Goal: Information Seeking & Learning: Learn about a topic

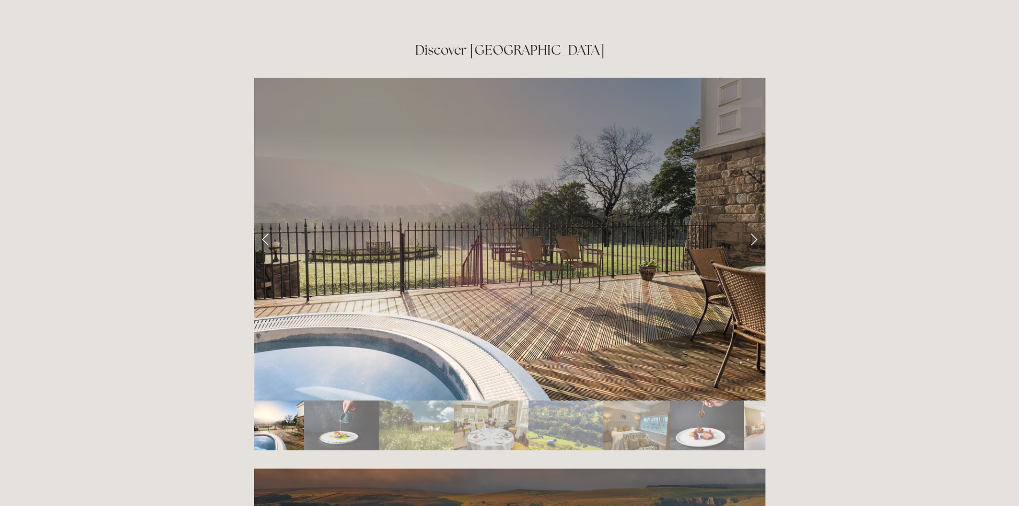
scroll to position [1819, 0]
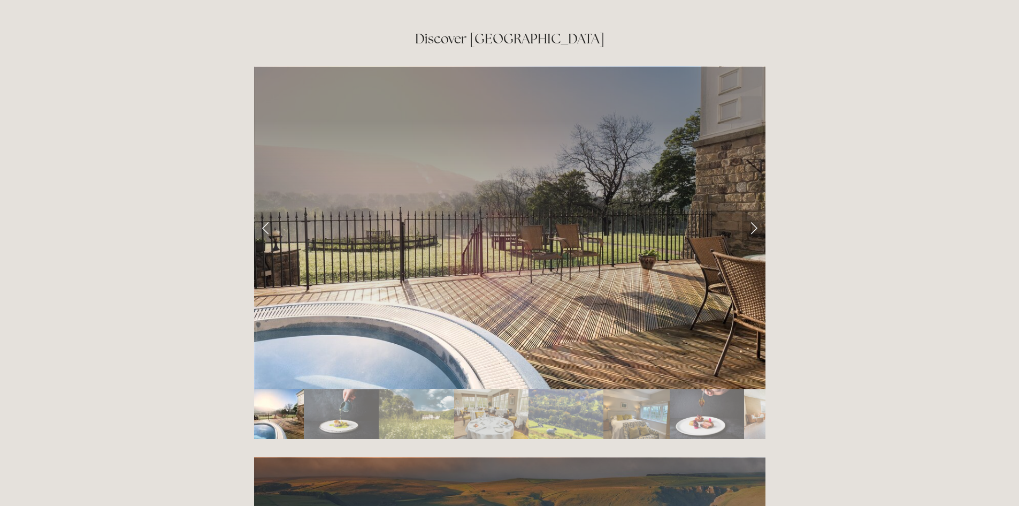
click at [755, 211] on link "Next Slide" at bounding box center [754, 227] width 24 height 32
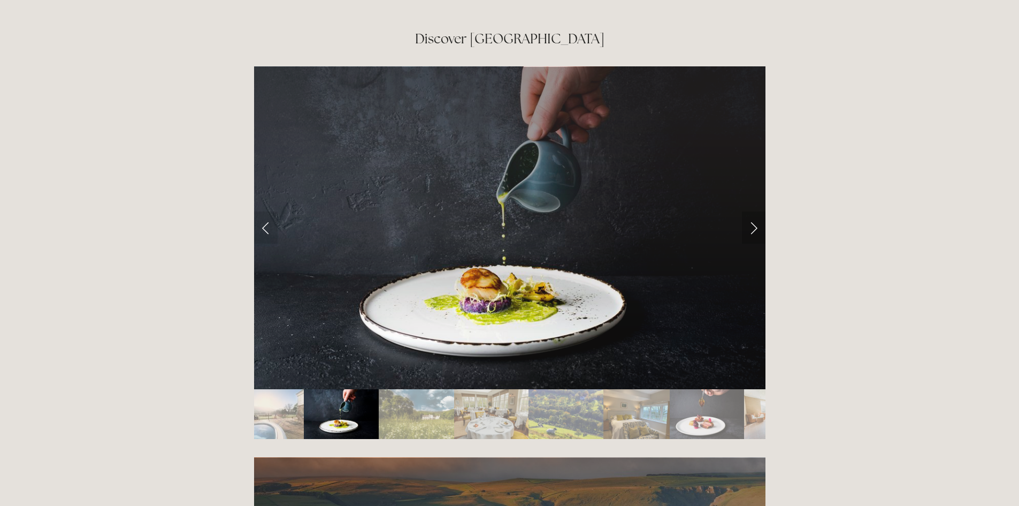
click at [755, 211] on link "Next Slide" at bounding box center [754, 227] width 24 height 32
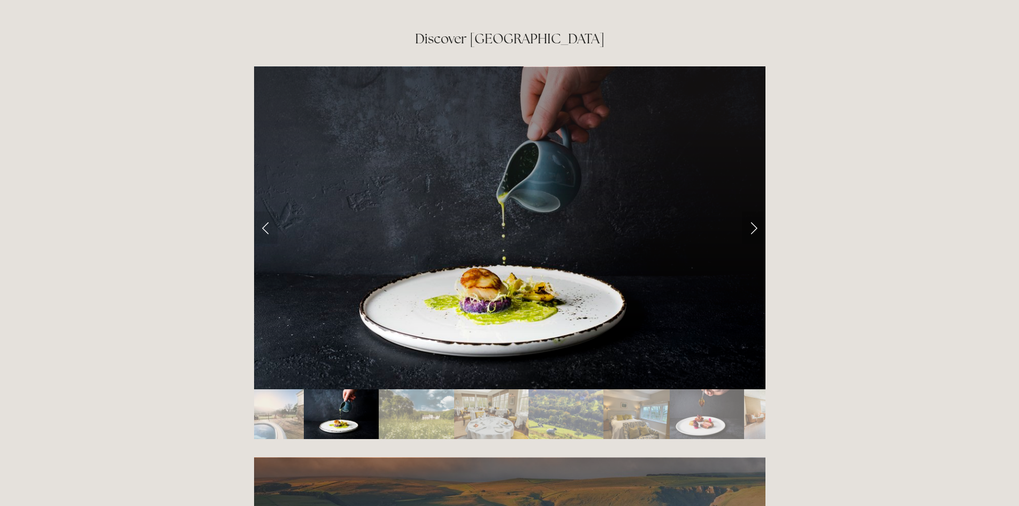
click at [750, 211] on link "Next Slide" at bounding box center [754, 227] width 24 height 32
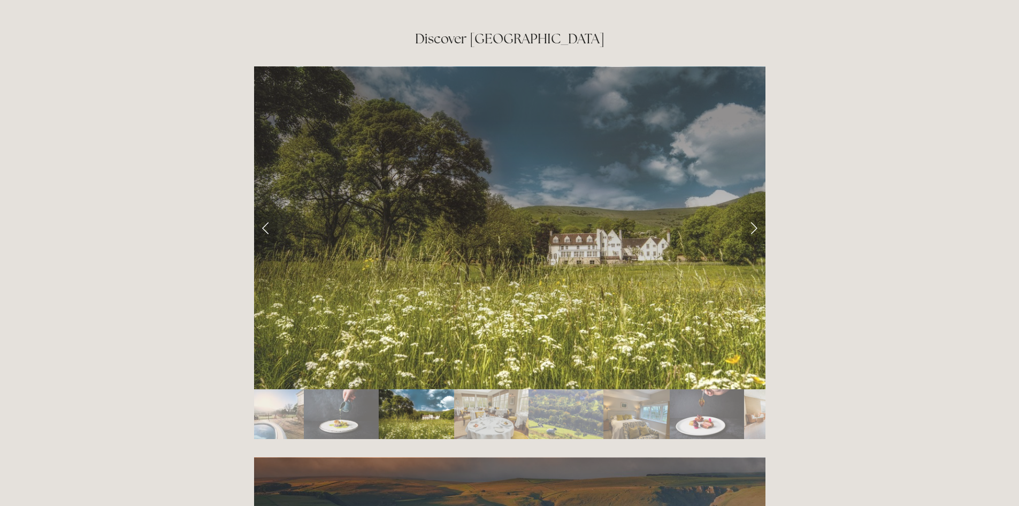
click at [754, 211] on link "Next Slide" at bounding box center [754, 227] width 24 height 32
click at [749, 211] on link "Next Slide" at bounding box center [754, 227] width 24 height 32
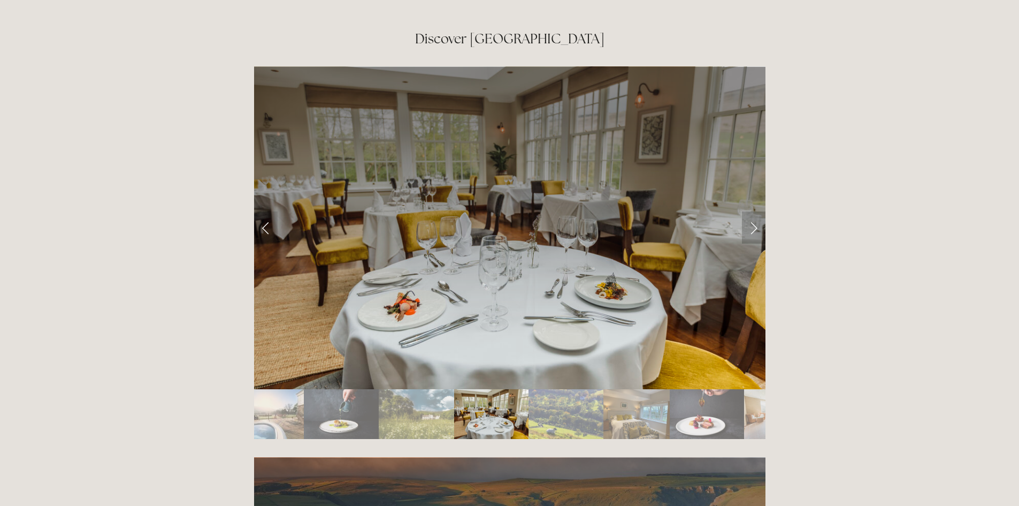
click at [759, 211] on link "Next Slide" at bounding box center [754, 227] width 24 height 32
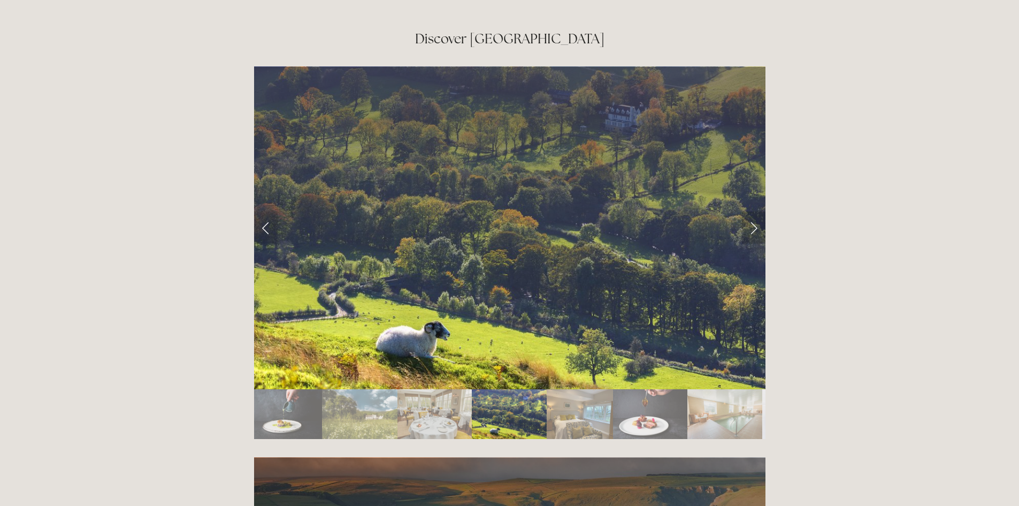
click at [760, 211] on link "Next Slide" at bounding box center [754, 227] width 24 height 32
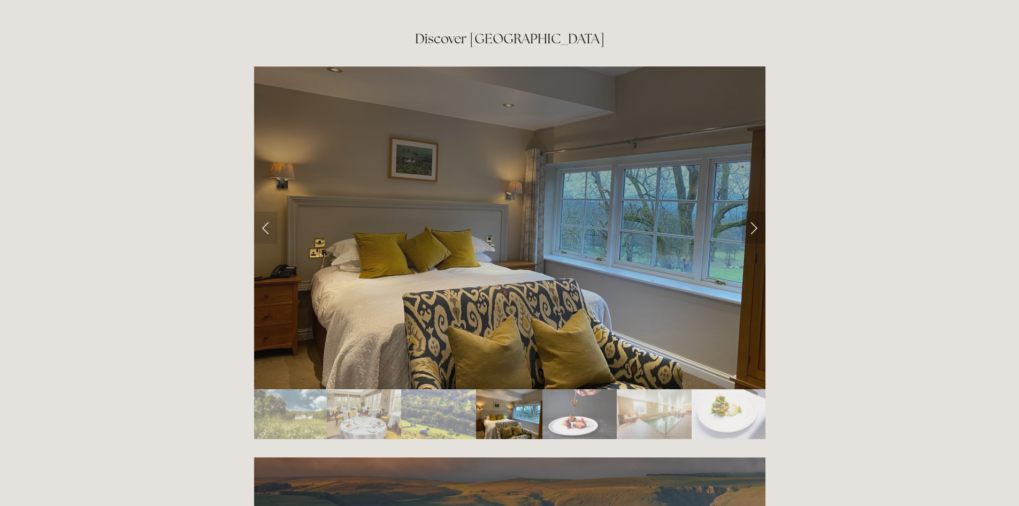
click at [760, 211] on link "Next Slide" at bounding box center [754, 227] width 24 height 32
click at [752, 211] on link "Next Slide" at bounding box center [754, 227] width 24 height 32
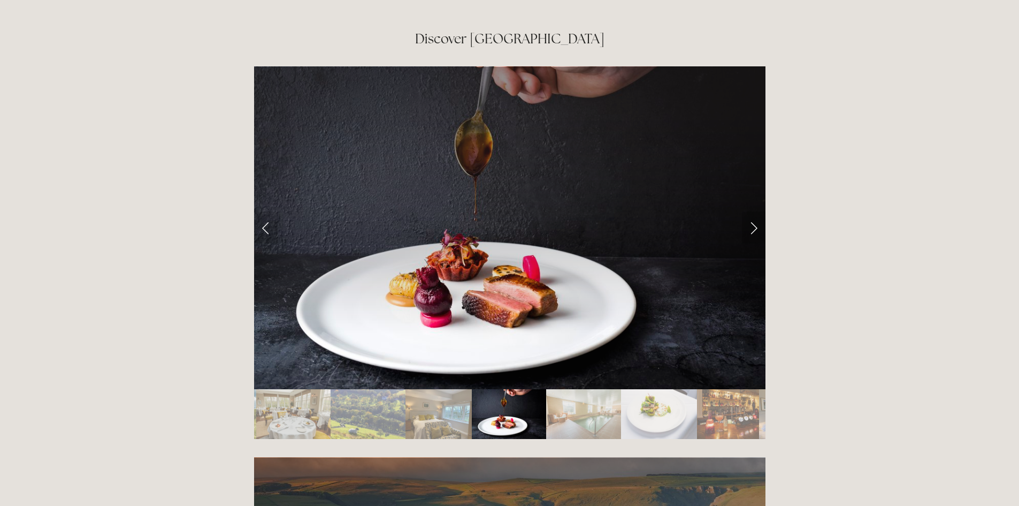
click at [752, 211] on link "Next Slide" at bounding box center [754, 227] width 24 height 32
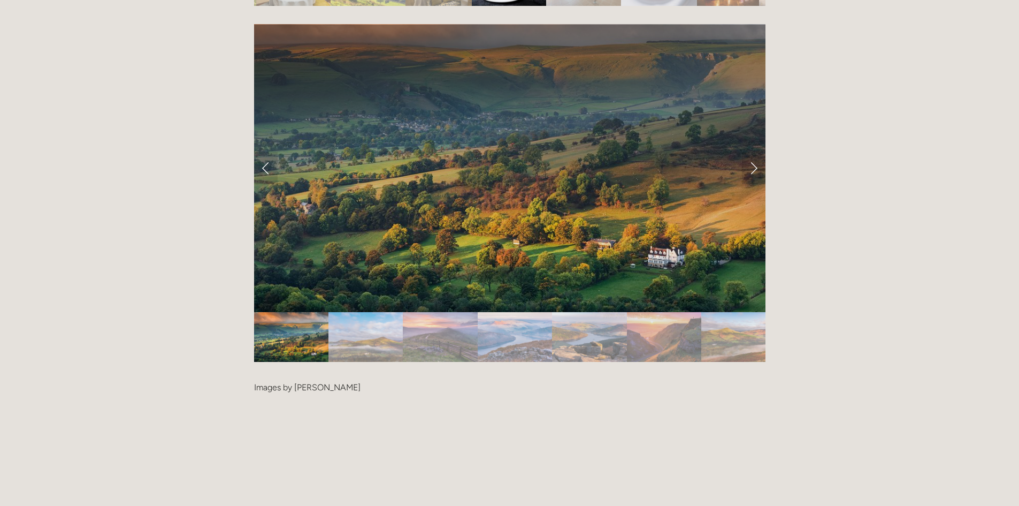
scroll to position [2193, 0]
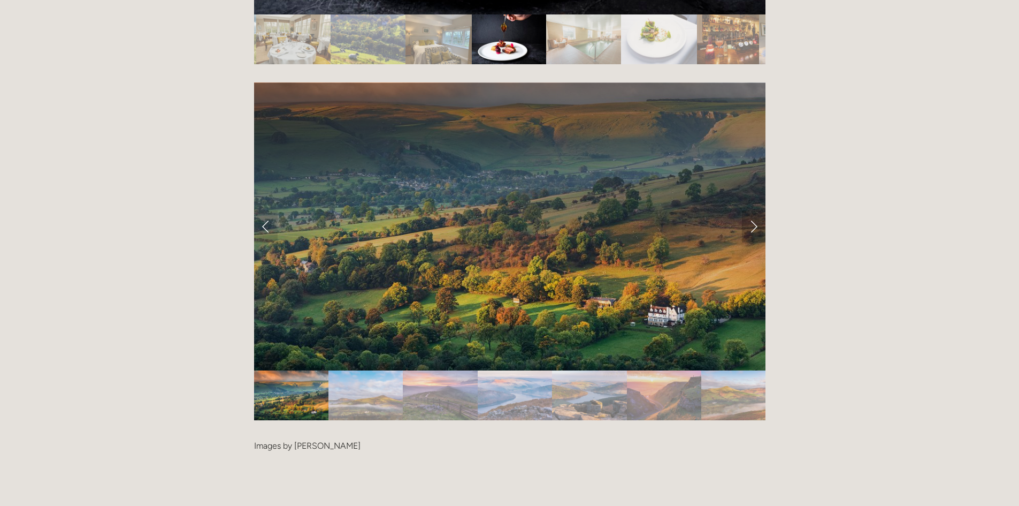
click at [748, 210] on link "Next Slide" at bounding box center [754, 226] width 24 height 32
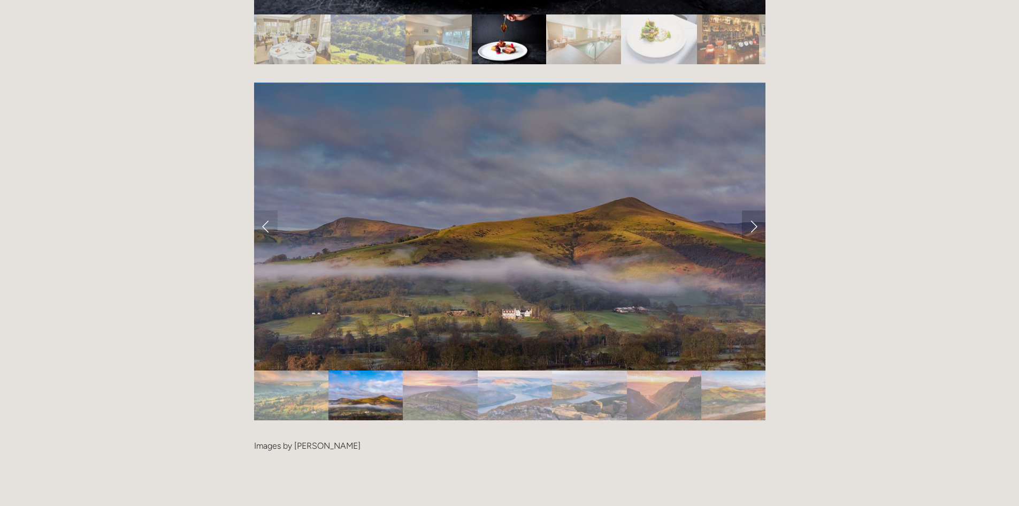
click at [751, 210] on link "Next Slide" at bounding box center [754, 226] width 24 height 32
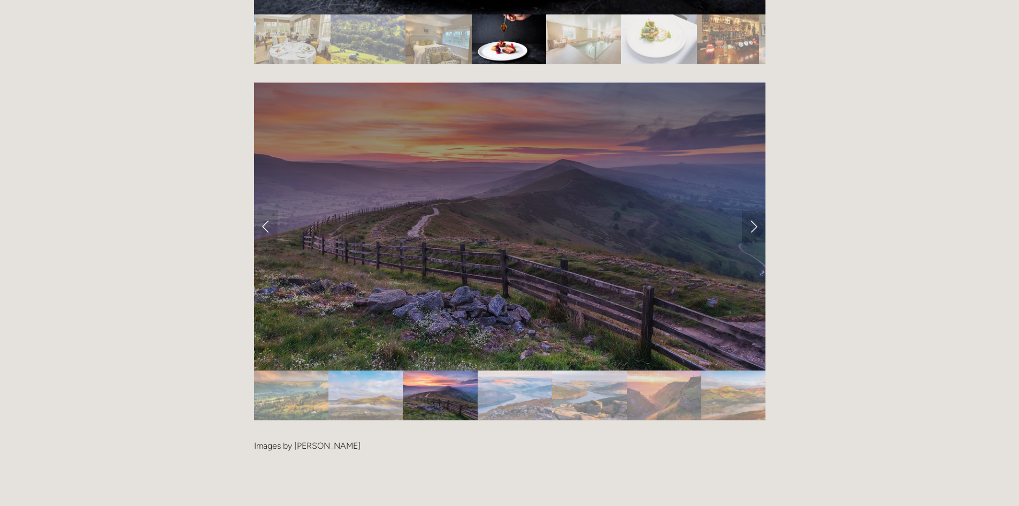
click at [751, 210] on link "Next Slide" at bounding box center [754, 226] width 24 height 32
click at [756, 210] on link "Next Slide" at bounding box center [754, 226] width 24 height 32
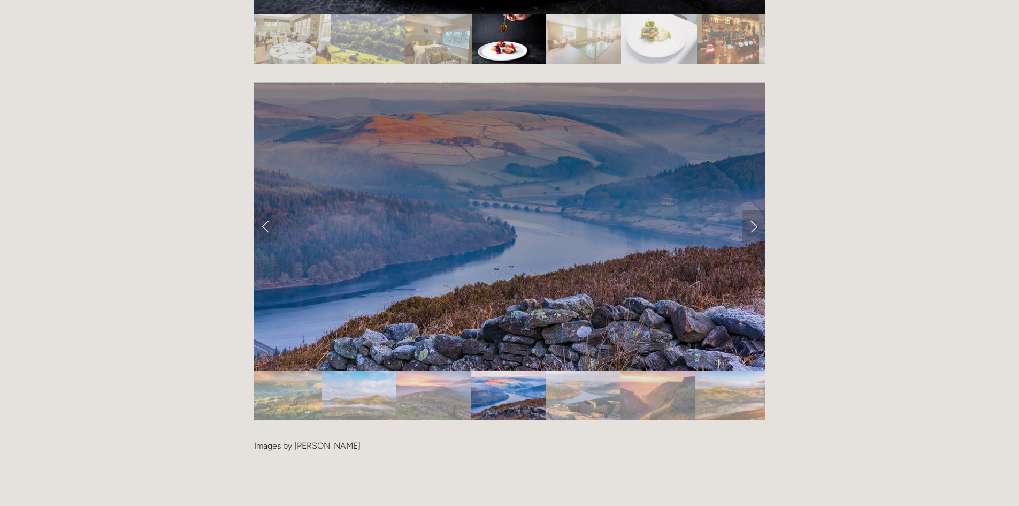
click at [756, 210] on link "Next Slide" at bounding box center [754, 226] width 24 height 32
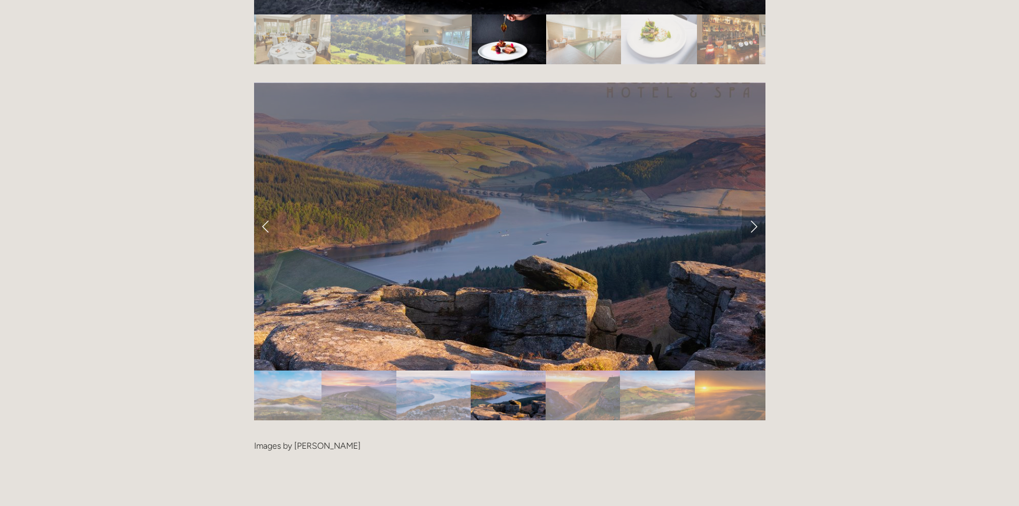
click at [756, 210] on link "Next Slide" at bounding box center [754, 226] width 24 height 32
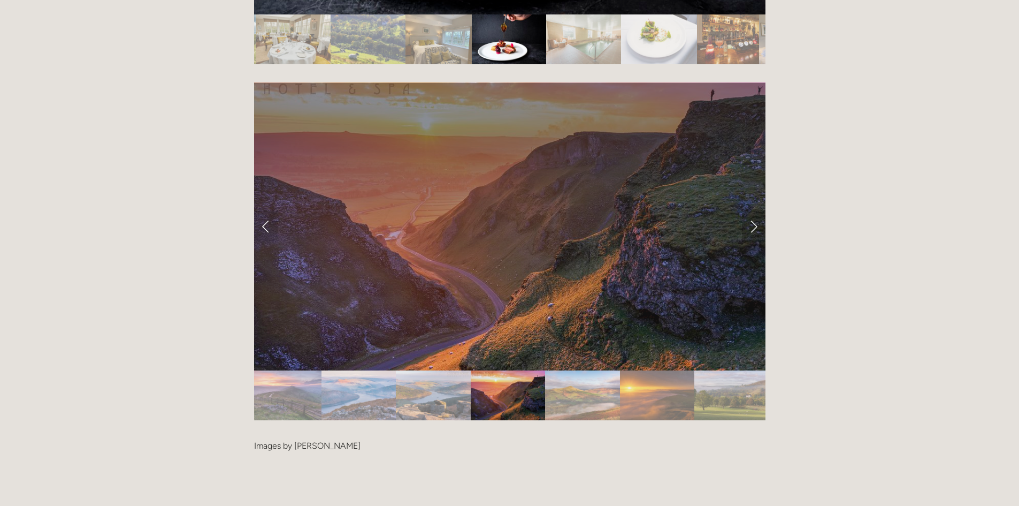
click at [756, 210] on link "Next Slide" at bounding box center [754, 226] width 24 height 32
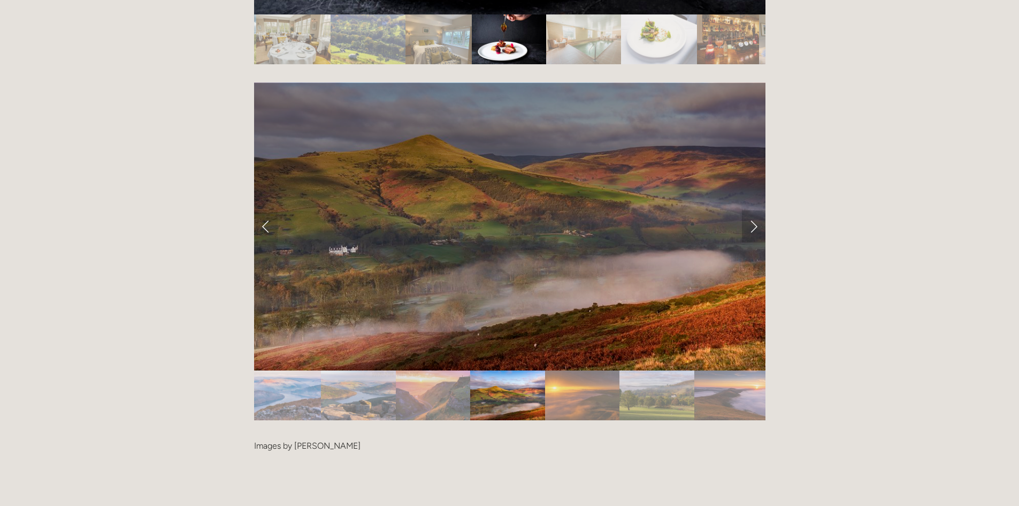
click at [756, 210] on link "Next Slide" at bounding box center [754, 226] width 24 height 32
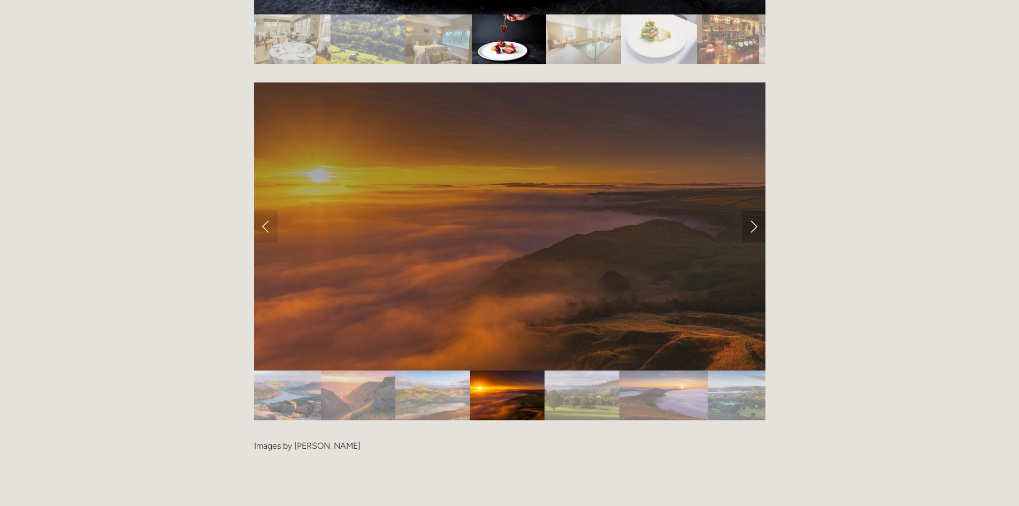
click at [756, 210] on link "Next Slide" at bounding box center [754, 226] width 24 height 32
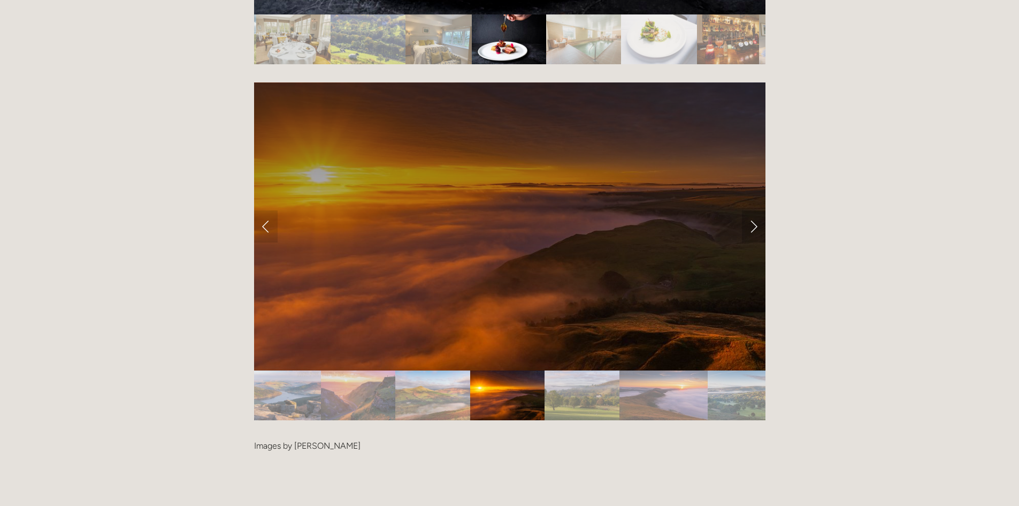
click at [754, 210] on link "Next Slide" at bounding box center [754, 226] width 24 height 32
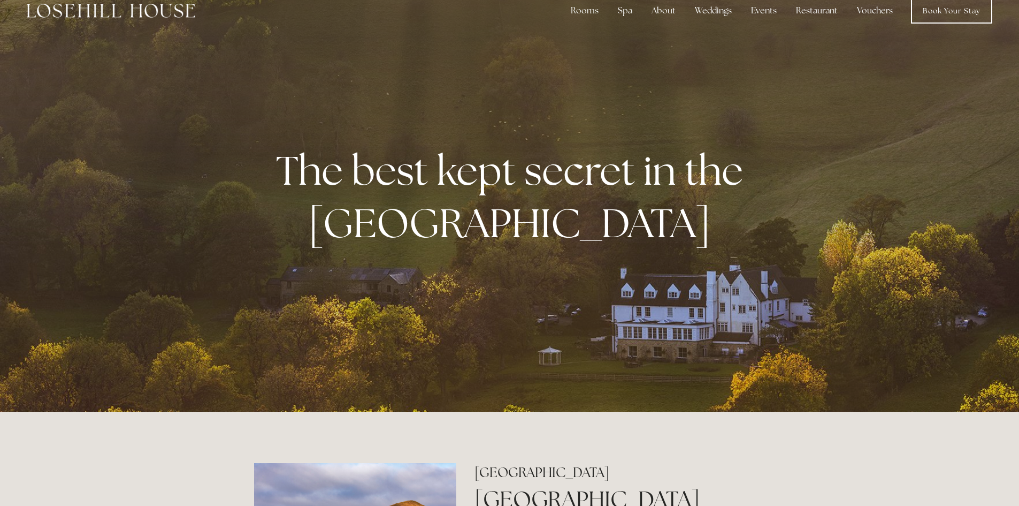
scroll to position [0, 0]
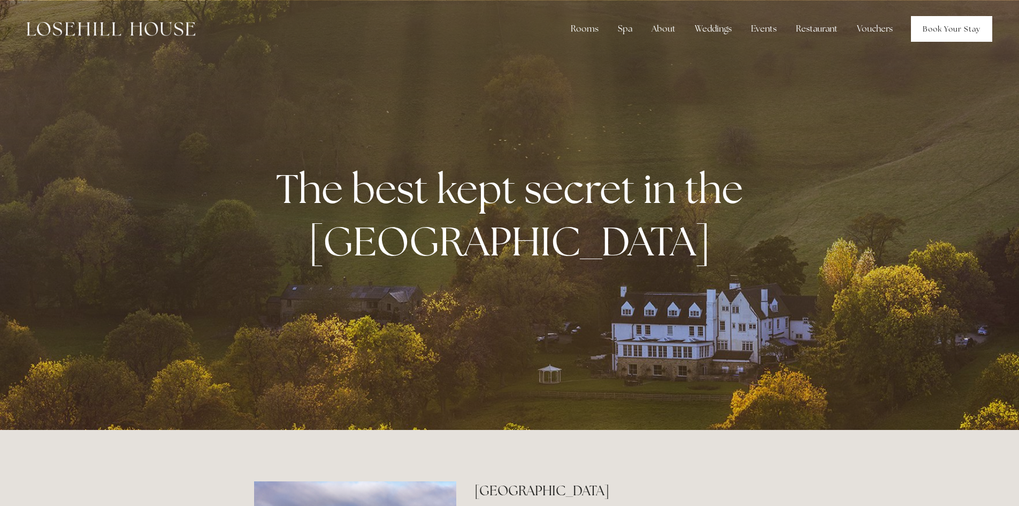
click at [939, 33] on link "Book Your Stay" at bounding box center [951, 29] width 81 height 26
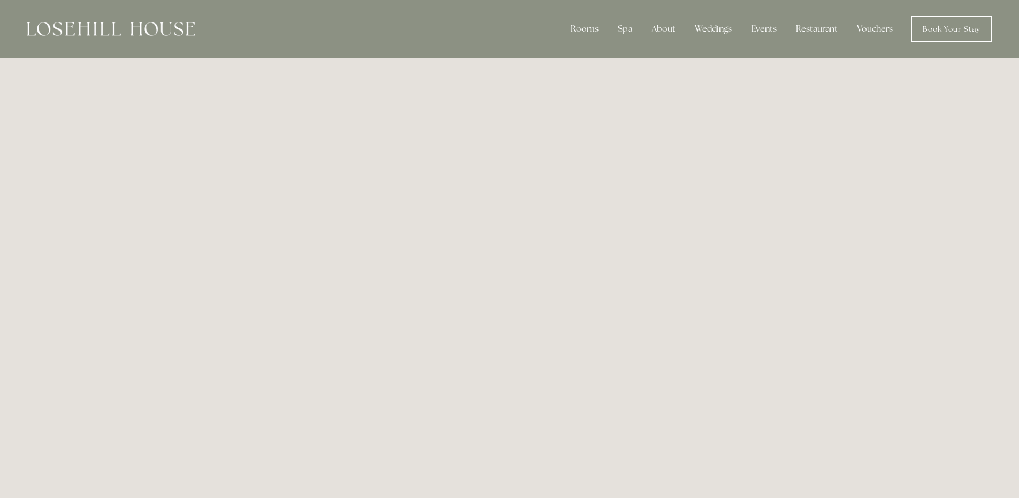
click at [152, 32] on img at bounding box center [111, 29] width 169 height 14
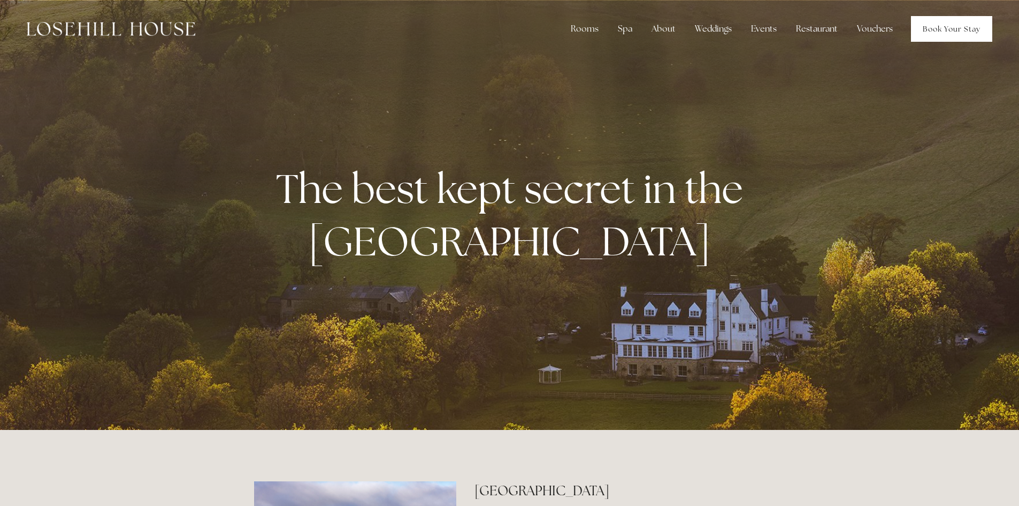
click at [923, 26] on link "Book Your Stay" at bounding box center [951, 29] width 81 height 26
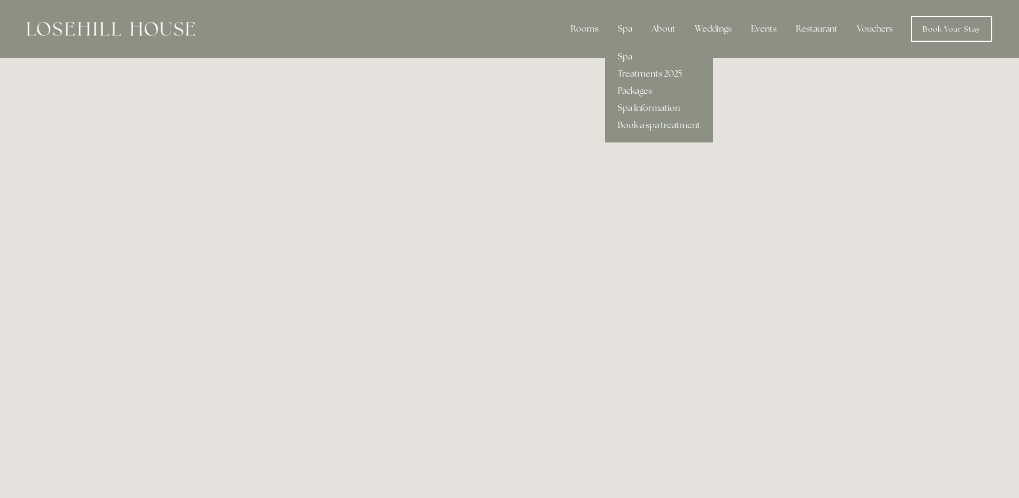
click at [625, 51] on link "Spa" at bounding box center [659, 56] width 108 height 17
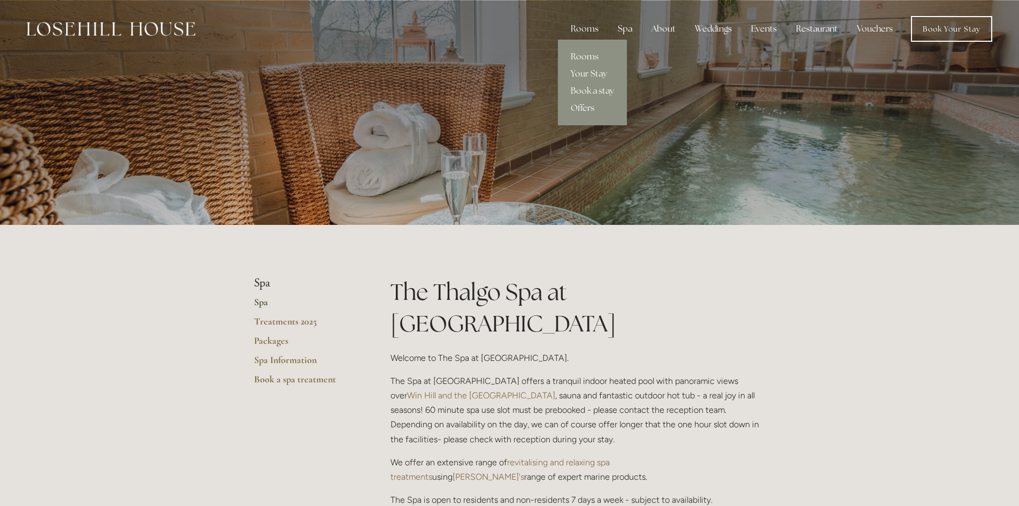
click at [596, 60] on link "Rooms" at bounding box center [592, 56] width 69 height 17
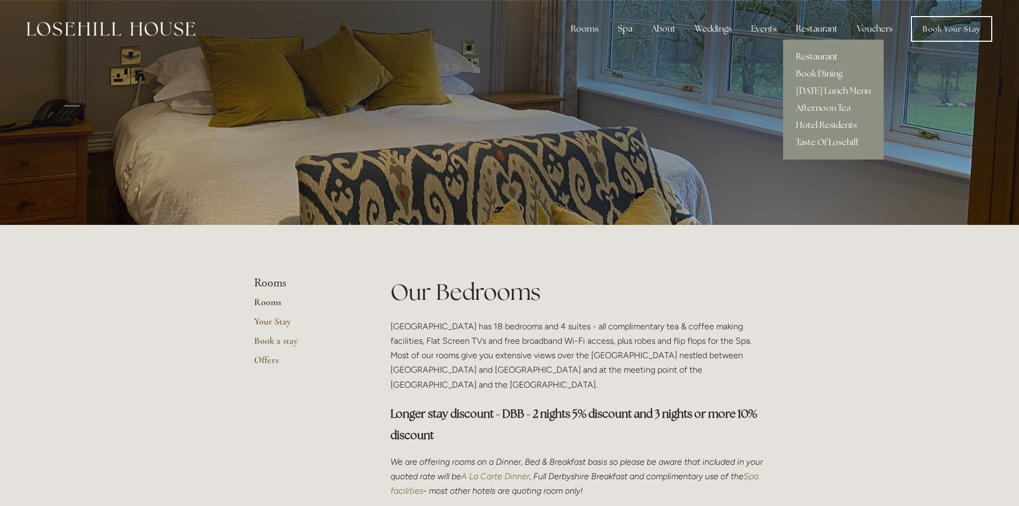
click at [823, 124] on link "Hotel Residents" at bounding box center [833, 125] width 101 height 17
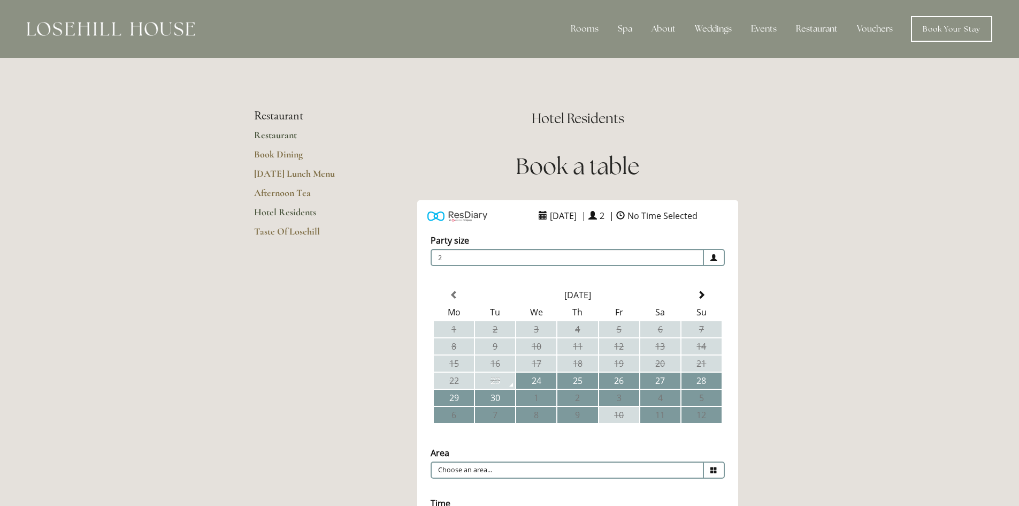
click at [289, 135] on link "Restaurant" at bounding box center [305, 138] width 102 height 19
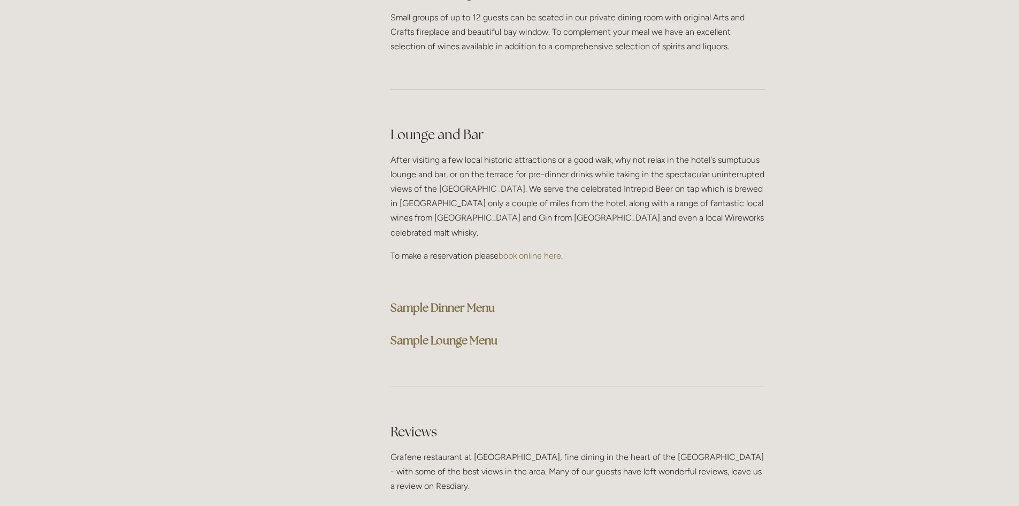
scroll to position [2621, 0]
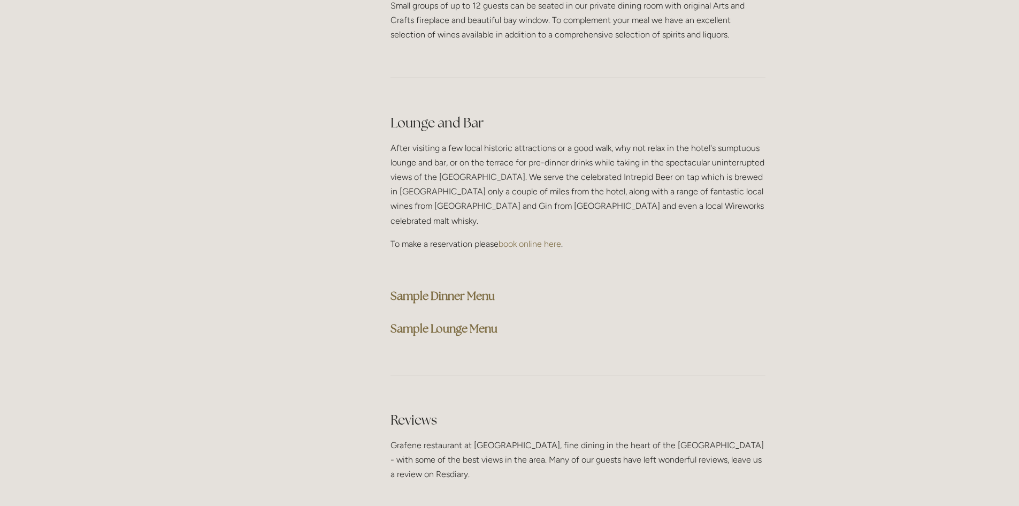
click at [464, 288] on strong "Sample Dinner Menu" at bounding box center [443, 295] width 104 height 14
click at [578, 285] on h3 "Sample Dinner Menu" at bounding box center [578, 295] width 375 height 21
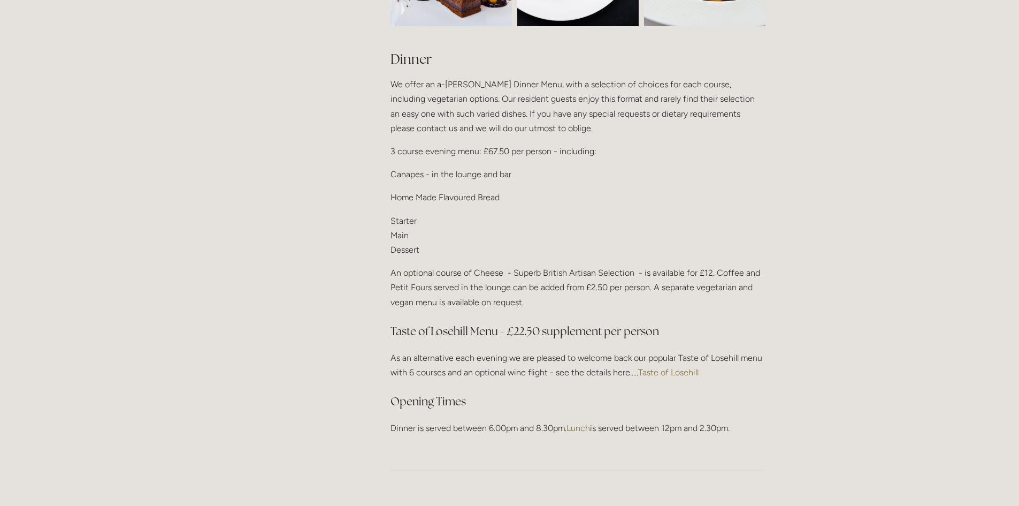
scroll to position [0, 0]
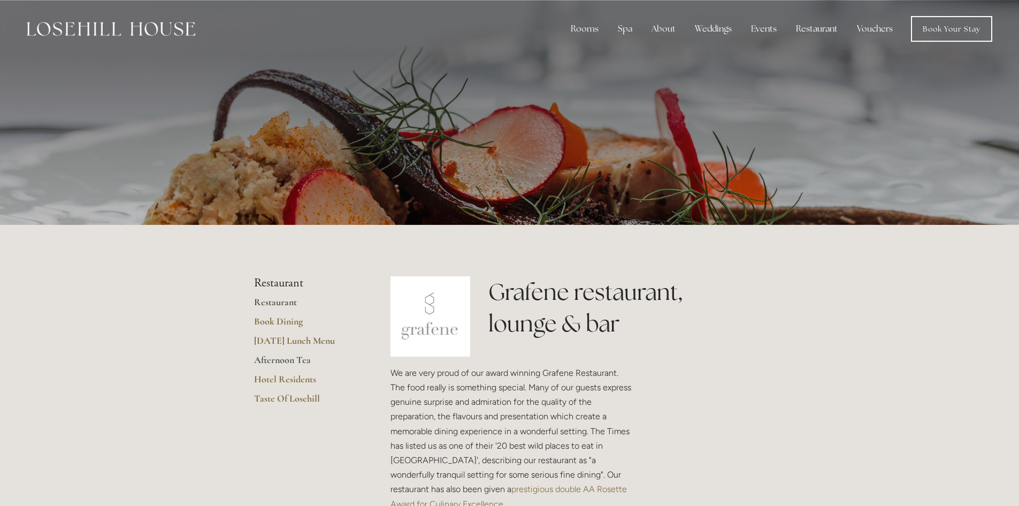
click at [281, 361] on link "Afternoon Tea" at bounding box center [305, 363] width 102 height 19
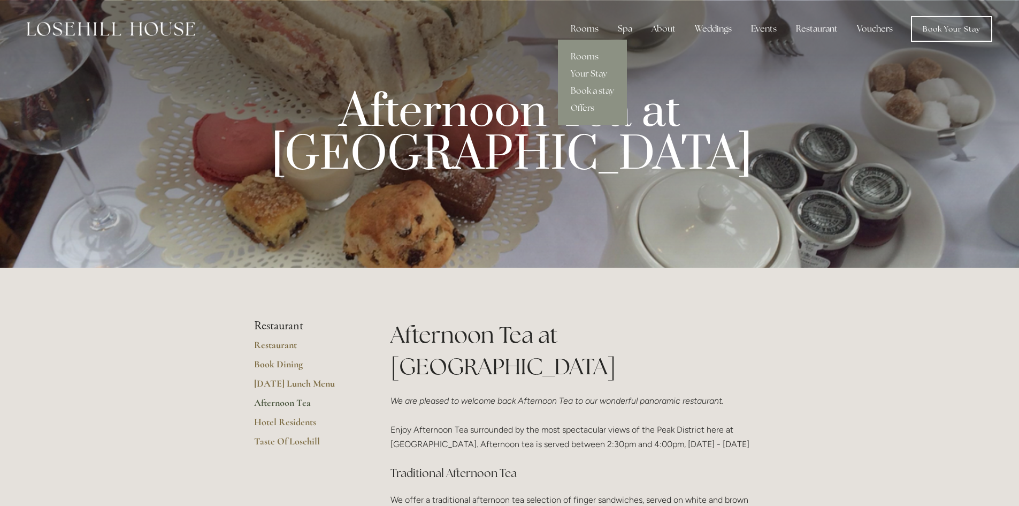
click at [581, 30] on div "Rooms" at bounding box center [584, 28] width 45 height 21
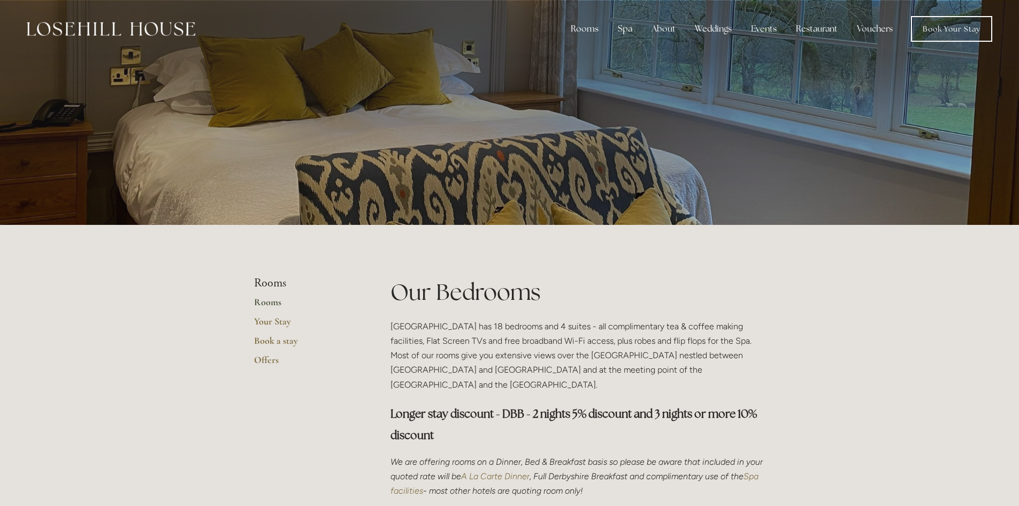
click at [474, 157] on div at bounding box center [509, 112] width 511 height 225
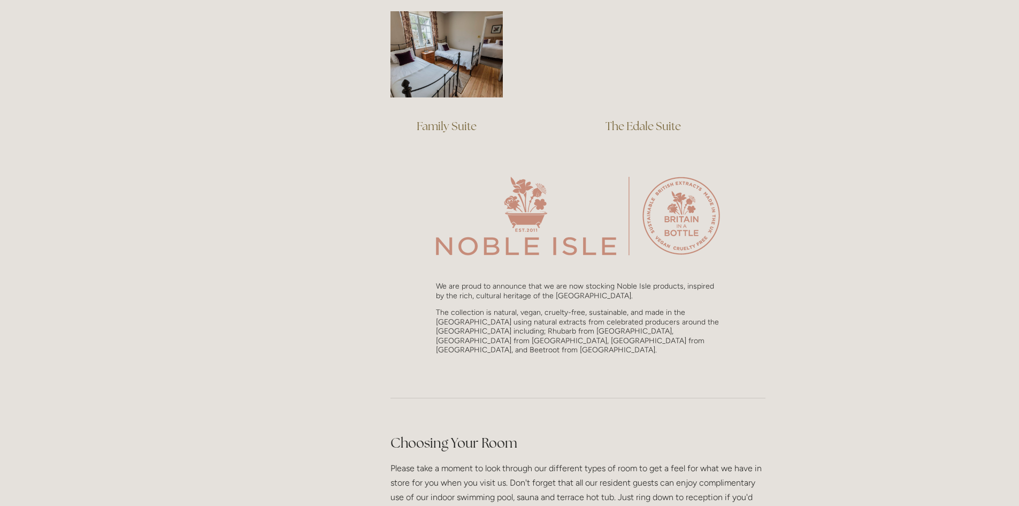
scroll to position [1284, 0]
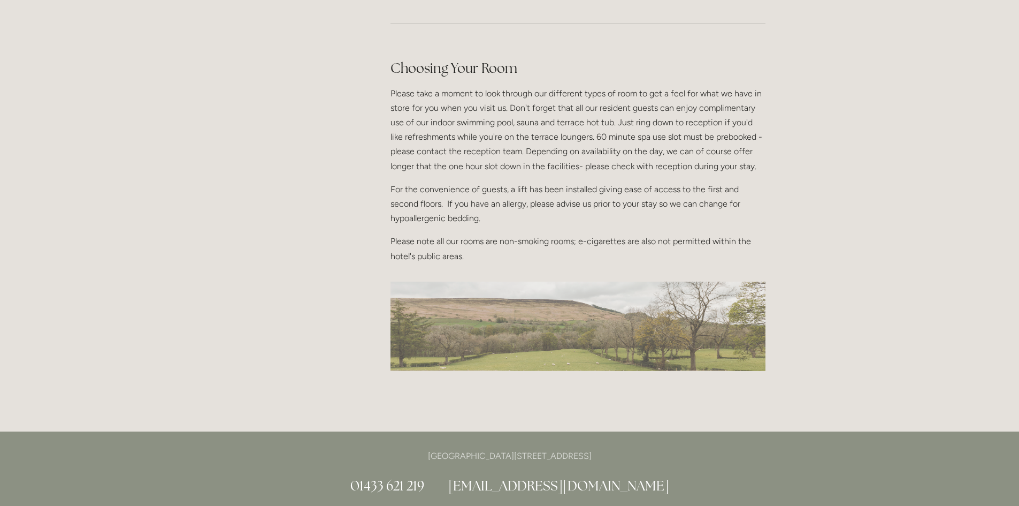
click at [542, 304] on img at bounding box center [578, 325] width 375 height 89
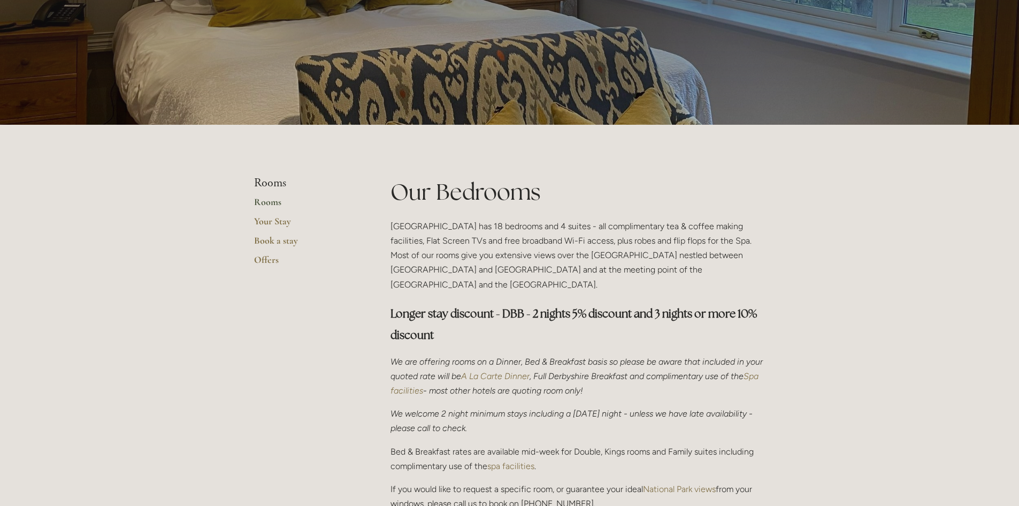
scroll to position [0, 0]
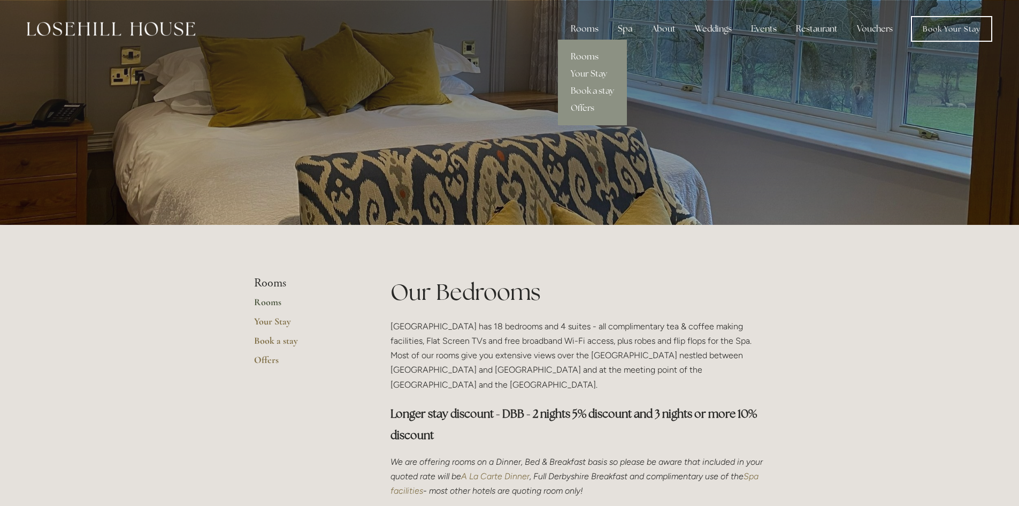
click at [594, 51] on link "Rooms" at bounding box center [592, 56] width 69 height 17
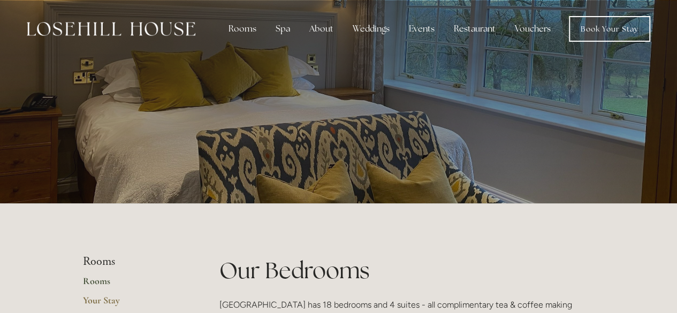
click at [95, 33] on img at bounding box center [111, 29] width 169 height 14
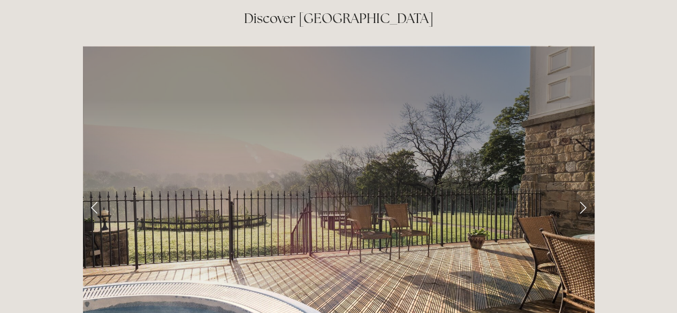
scroll to position [1690, 0]
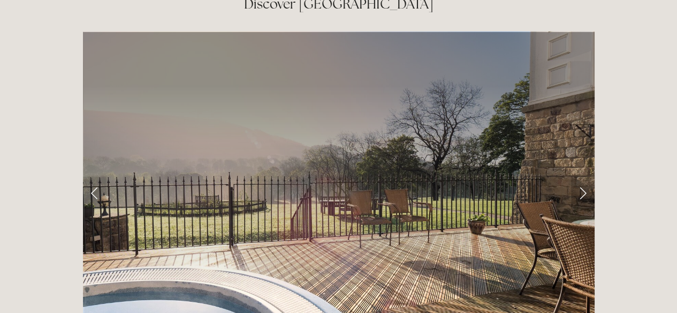
click at [579, 177] on link "Next Slide" at bounding box center [583, 193] width 24 height 32
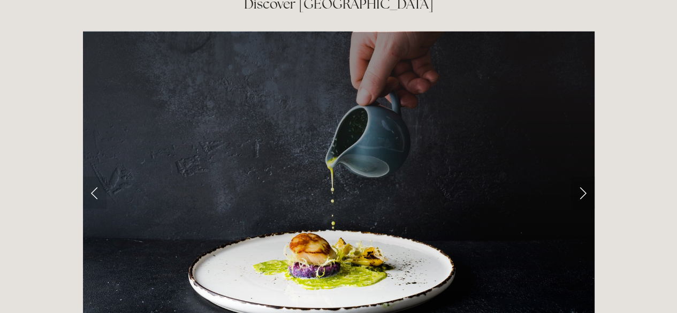
click at [579, 177] on link "Next Slide" at bounding box center [583, 193] width 24 height 32
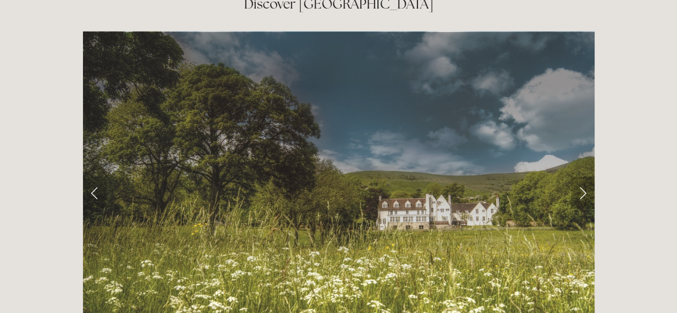
click at [579, 177] on link "Next Slide" at bounding box center [583, 193] width 24 height 32
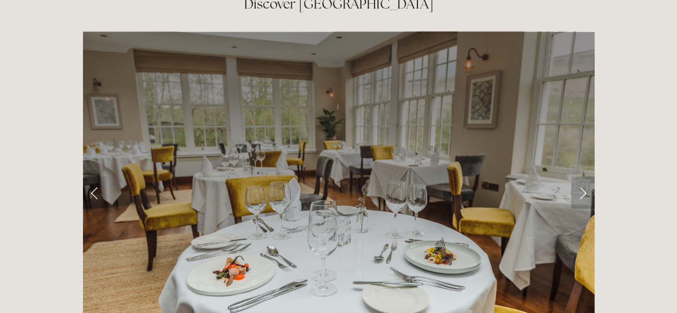
click at [579, 177] on link "Next Slide" at bounding box center [583, 193] width 24 height 32
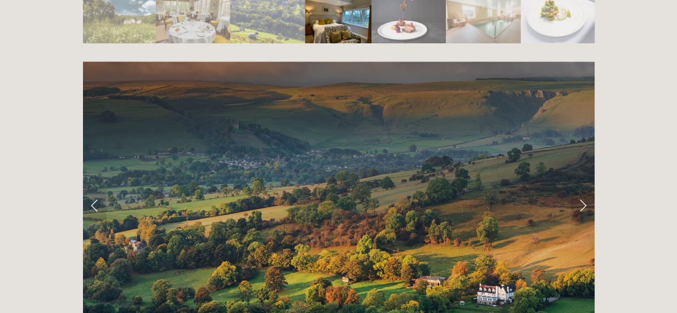
scroll to position [2050, 0]
click at [580, 190] on link "Next Slide" at bounding box center [583, 206] width 24 height 32
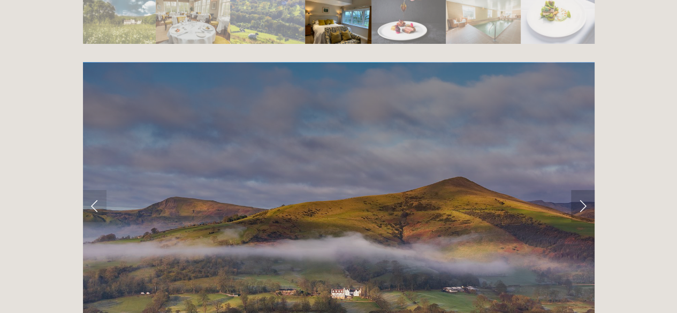
click at [580, 190] on link "Next Slide" at bounding box center [583, 206] width 24 height 32
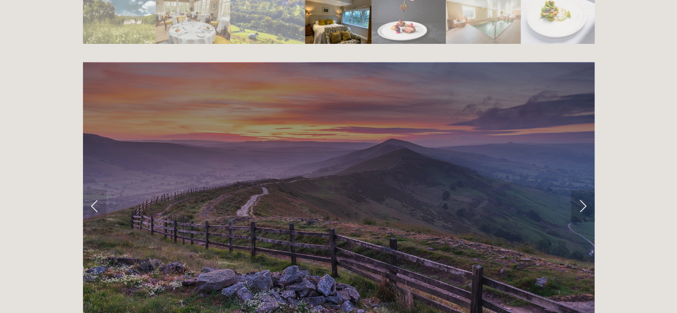
click at [580, 190] on link "Next Slide" at bounding box center [583, 206] width 24 height 32
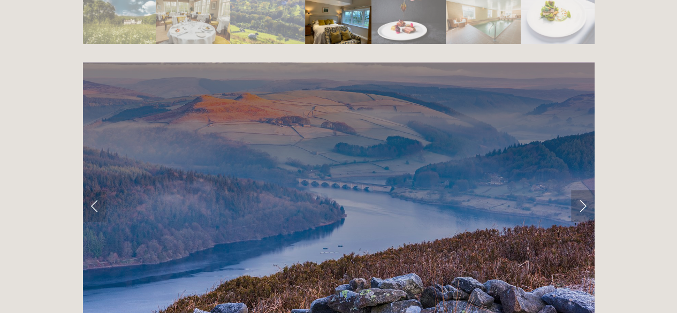
click at [580, 190] on link "Next Slide" at bounding box center [583, 206] width 24 height 32
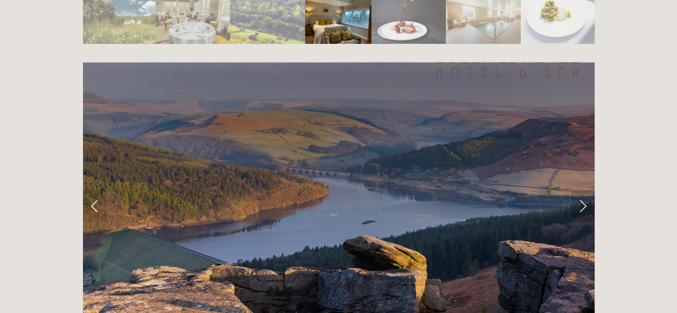
click at [580, 190] on link "Next Slide" at bounding box center [583, 206] width 24 height 32
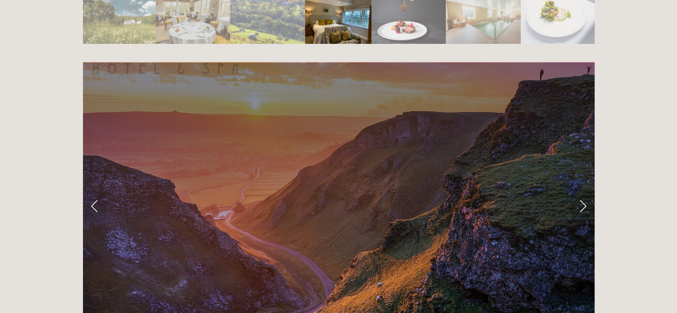
click at [580, 190] on link "Next Slide" at bounding box center [583, 206] width 24 height 32
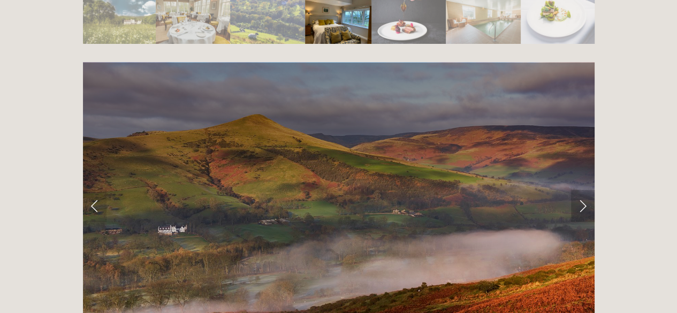
click at [580, 190] on link "Next Slide" at bounding box center [583, 206] width 24 height 32
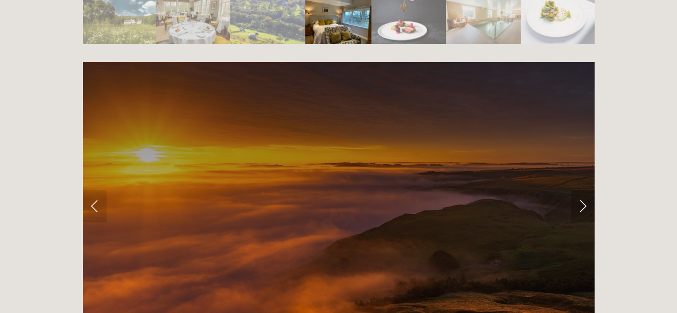
click at [580, 190] on link "Next Slide" at bounding box center [583, 206] width 24 height 32
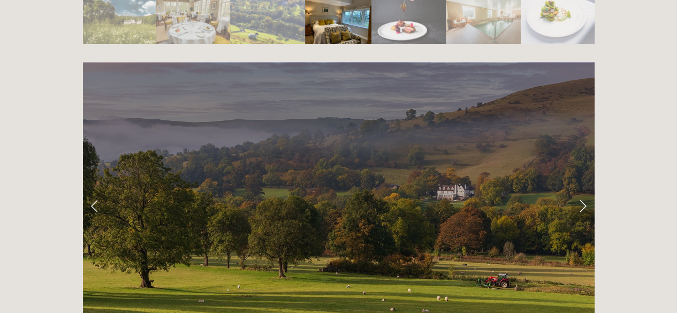
click at [580, 190] on link "Next Slide" at bounding box center [583, 206] width 24 height 32
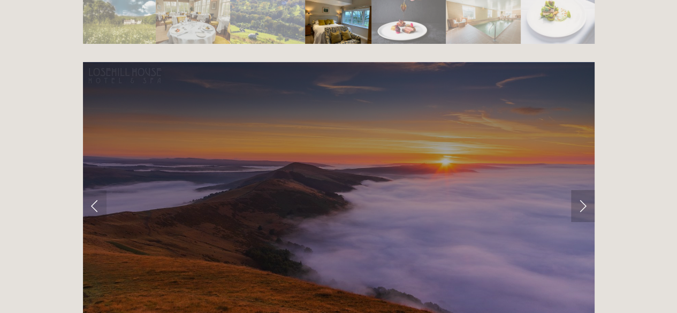
click at [580, 190] on link "Next Slide" at bounding box center [583, 206] width 24 height 32
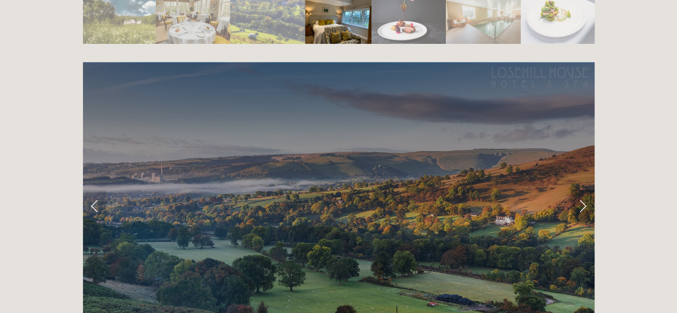
click at [580, 190] on link "Next Slide" at bounding box center [583, 206] width 24 height 32
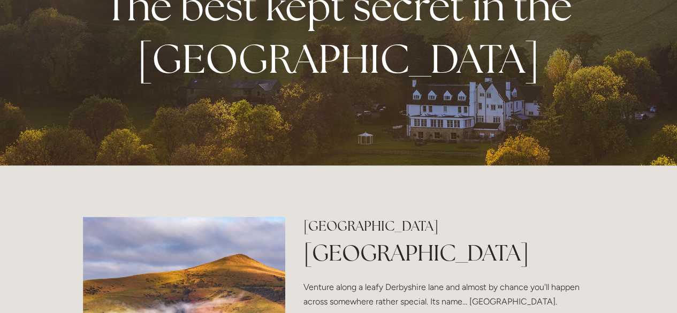
scroll to position [0, 0]
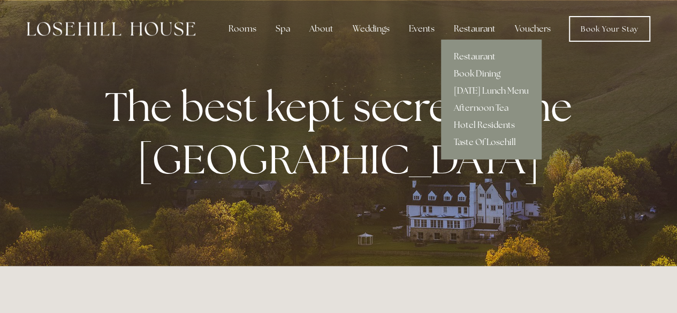
click at [467, 27] on div "Restaurant" at bounding box center [474, 28] width 59 height 21
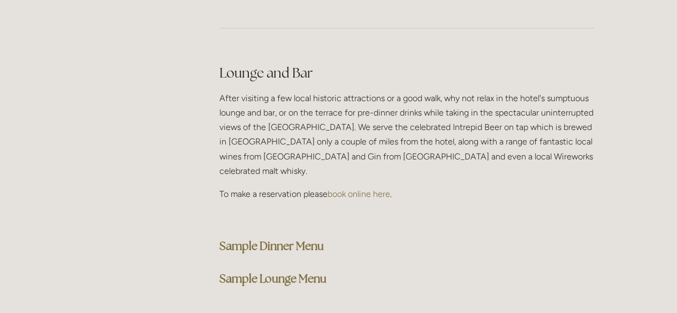
scroll to position [2649, 0]
click at [297, 272] on strong "Sample Lounge Menu" at bounding box center [272, 279] width 107 height 14
click at [558, 91] on p "After visiting a few local historic attractions or a good walk, why not relax i…" at bounding box center [406, 134] width 375 height 87
